Goal: Information Seeking & Learning: Learn about a topic

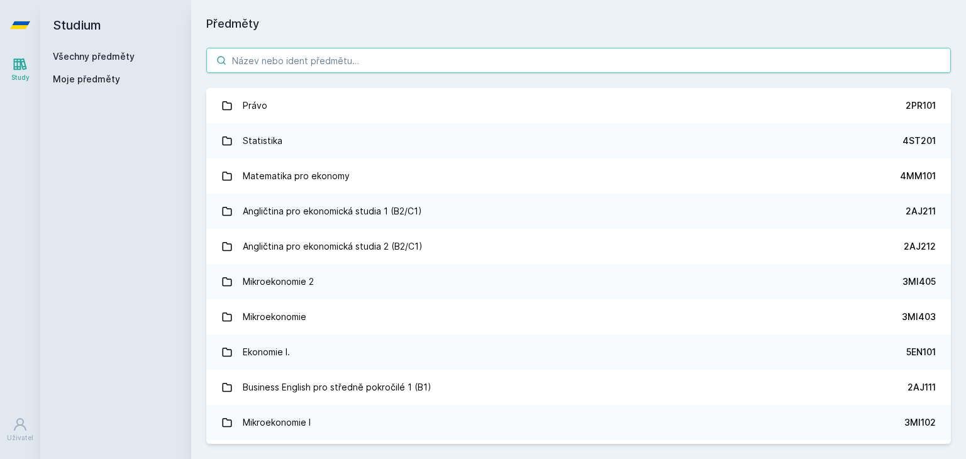
click at [335, 58] on input "search" at bounding box center [578, 60] width 745 height 25
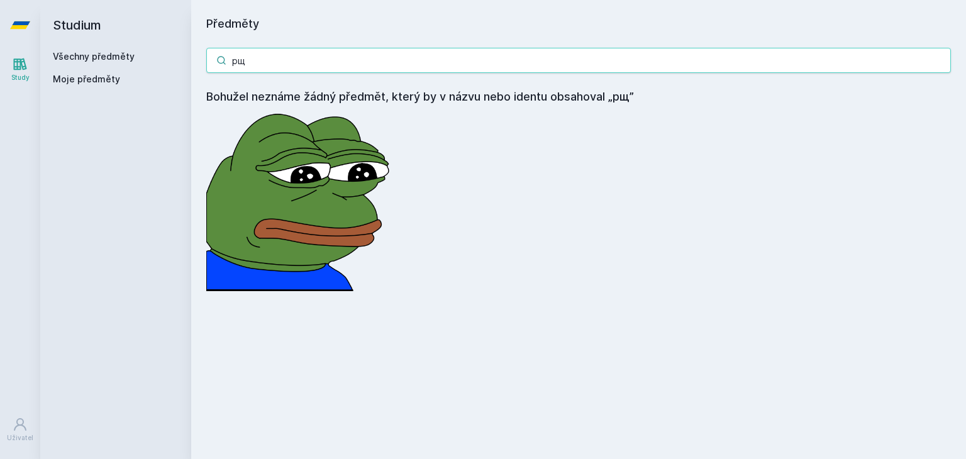
type input "р"
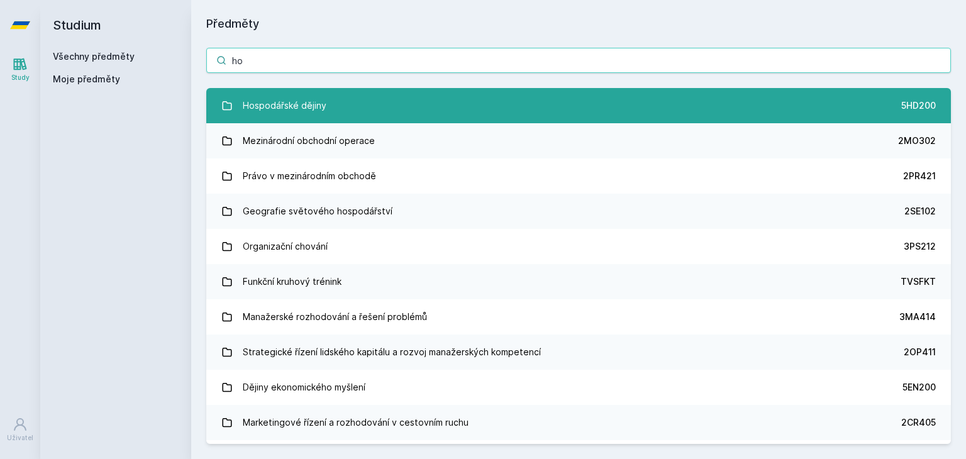
type input "ho"
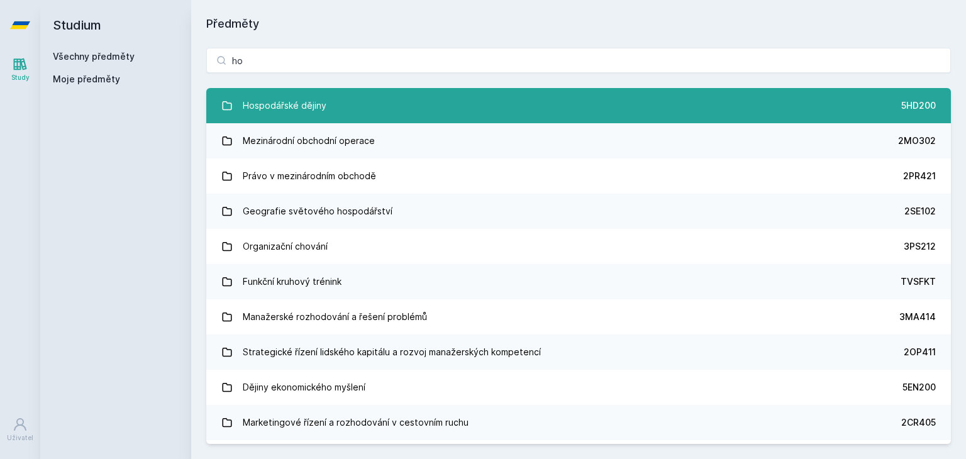
click at [323, 111] on div "Hospodářské dějiny" at bounding box center [285, 105] width 84 height 25
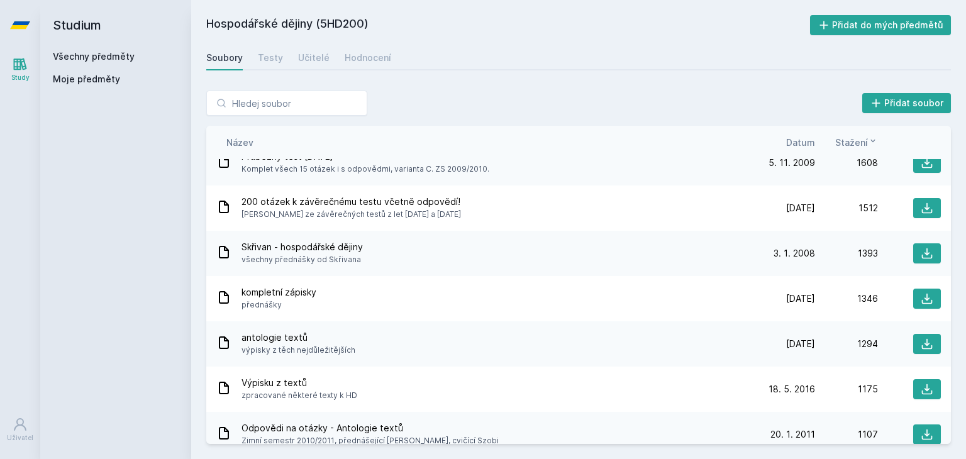
scroll to position [246, 0]
drag, startPoint x: 513, startPoint y: 258, endPoint x: 915, endPoint y: 249, distance: 402.1
click at [915, 249] on div "Skřivan - hospodářské dějiny všechny přednášky od Skřivana [DATE] [DATE] 1393" at bounding box center [578, 252] width 745 height 45
click at [921, 249] on icon at bounding box center [927, 253] width 13 height 13
